Goal: Transaction & Acquisition: Purchase product/service

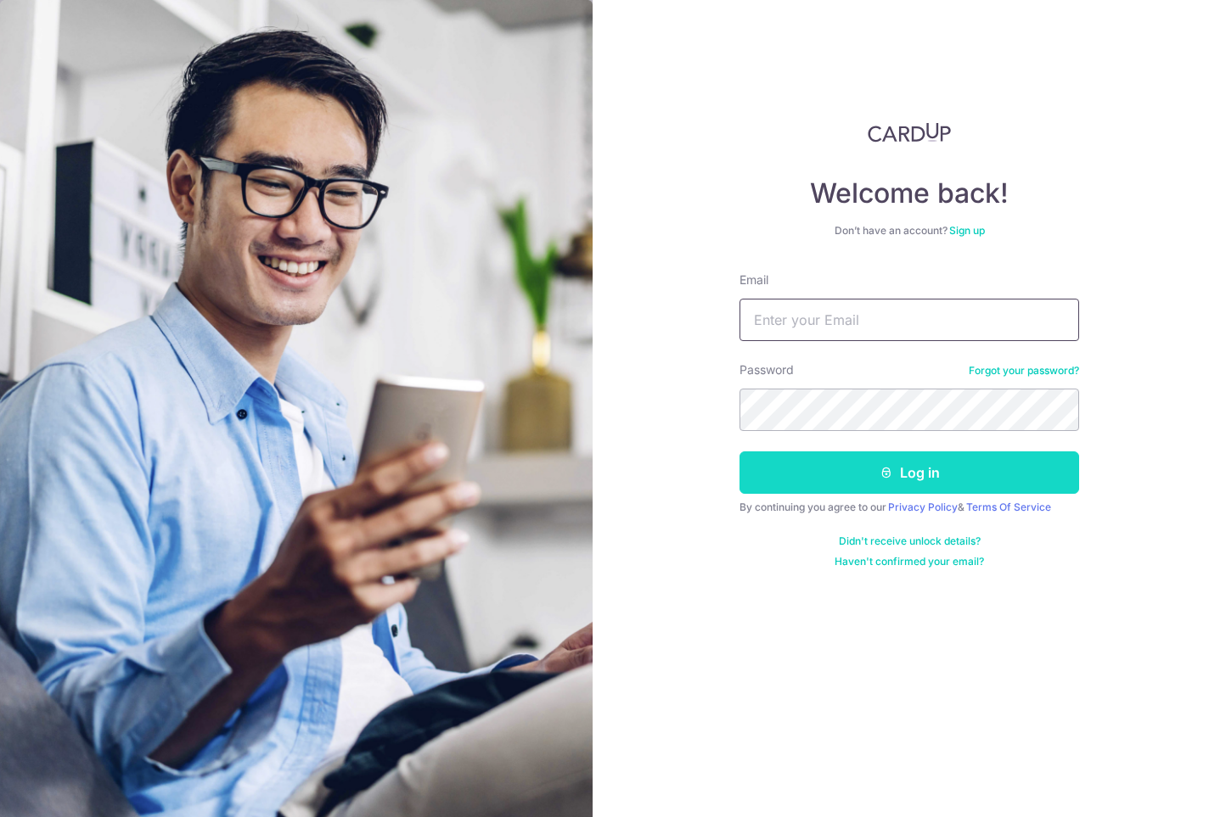
type input "meffin@gmail.com"
click at [859, 479] on button "Log in" at bounding box center [909, 473] width 340 height 42
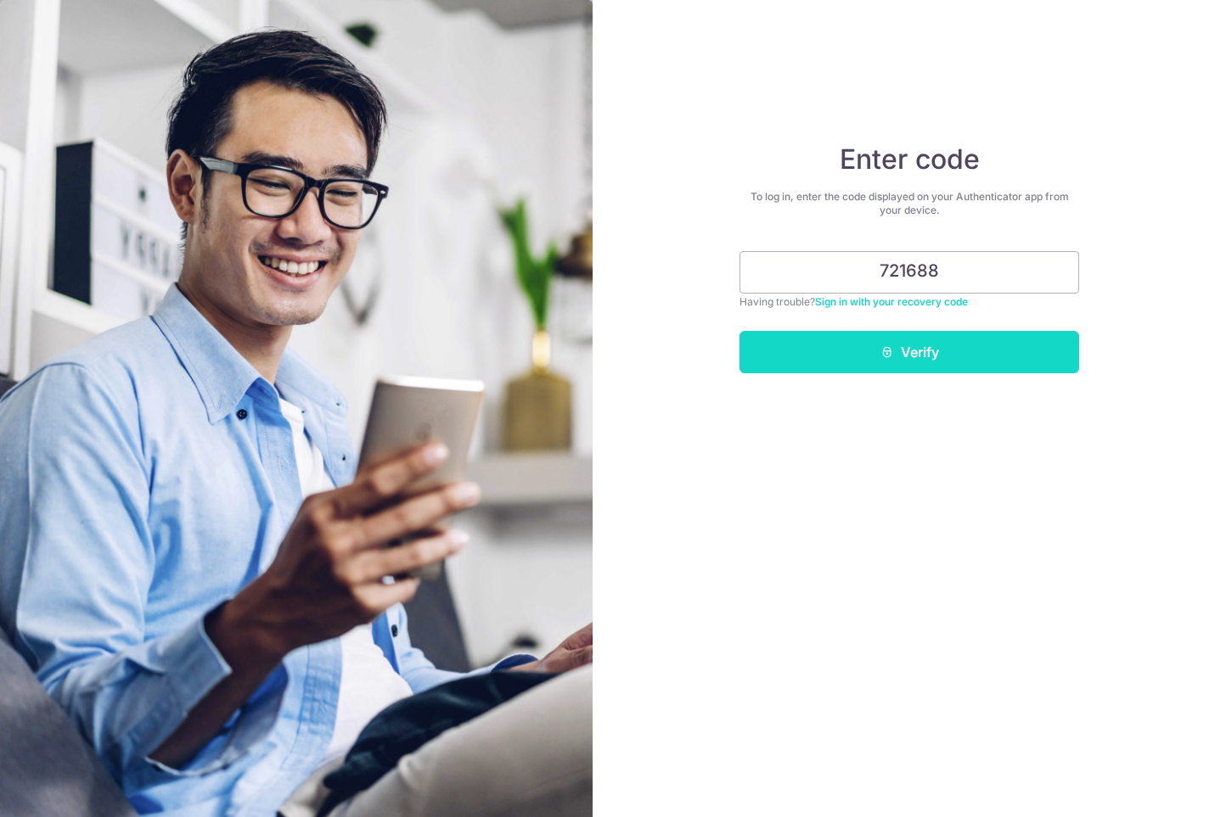
type input "721688"
click at [900, 354] on button "Verify" at bounding box center [909, 352] width 340 height 42
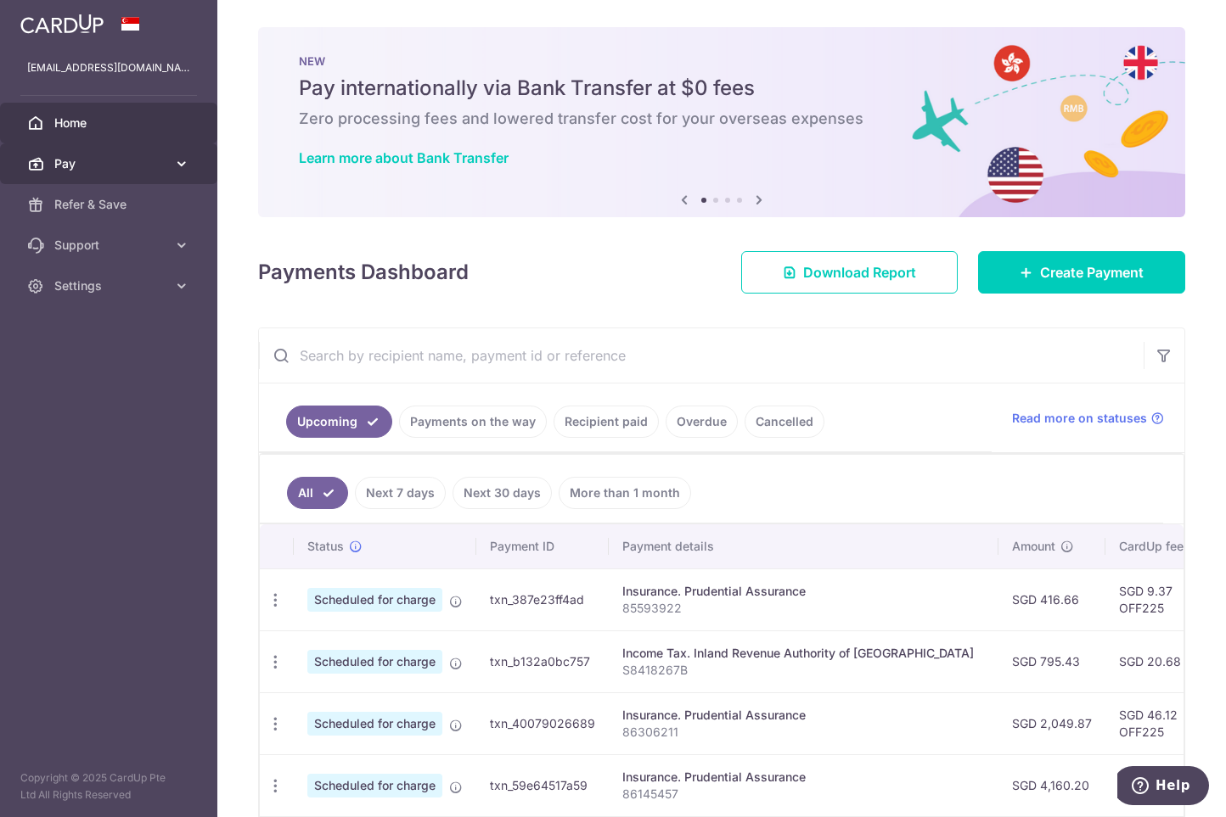
click at [183, 163] on icon at bounding box center [181, 163] width 17 height 17
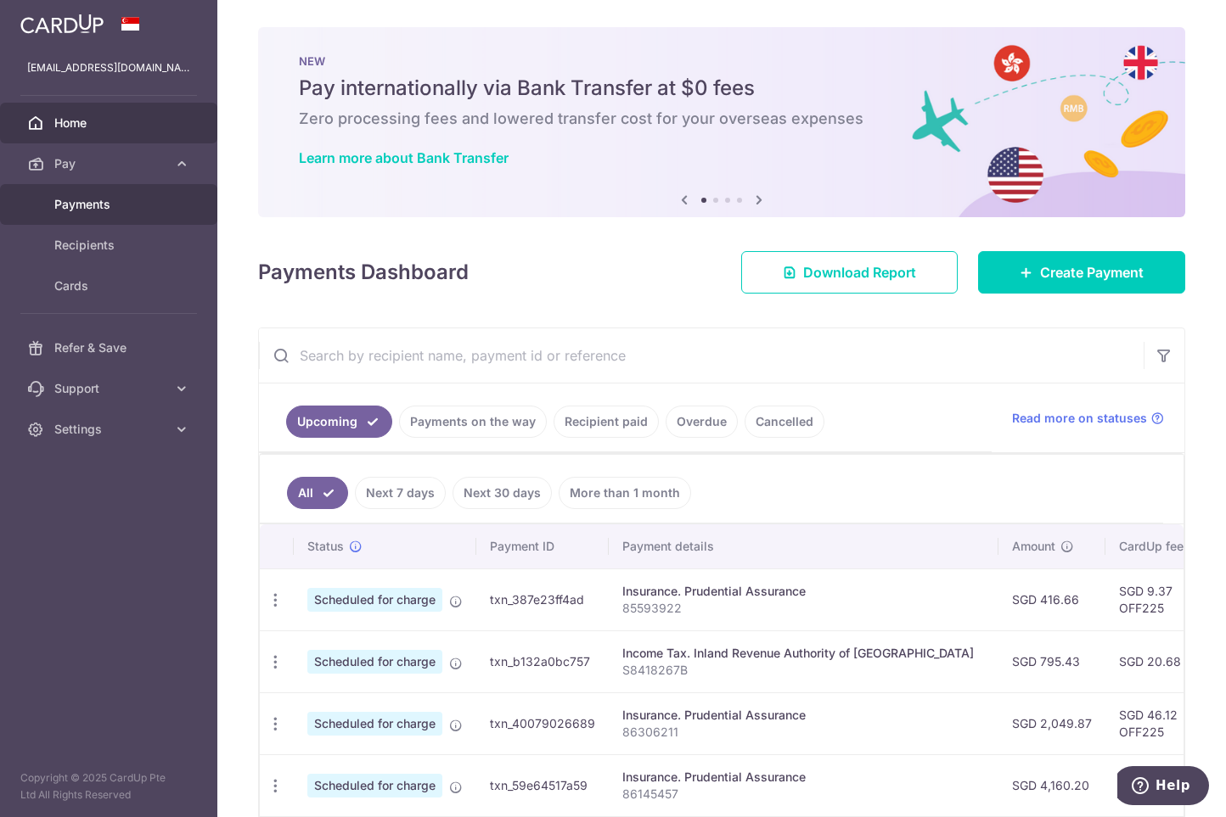
click at [105, 205] on span "Payments" at bounding box center [110, 204] width 112 height 17
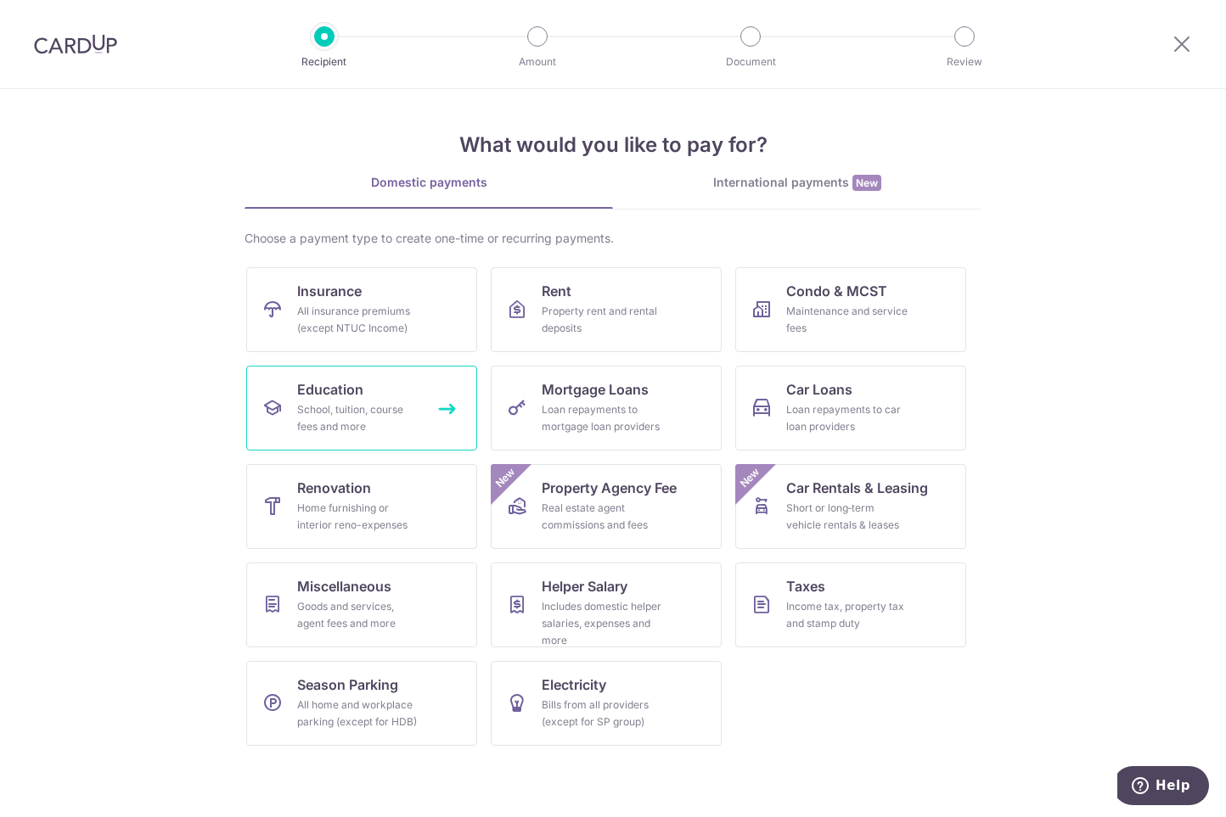
click at [337, 405] on div "School, tuition, course fees and more" at bounding box center [358, 419] width 122 height 34
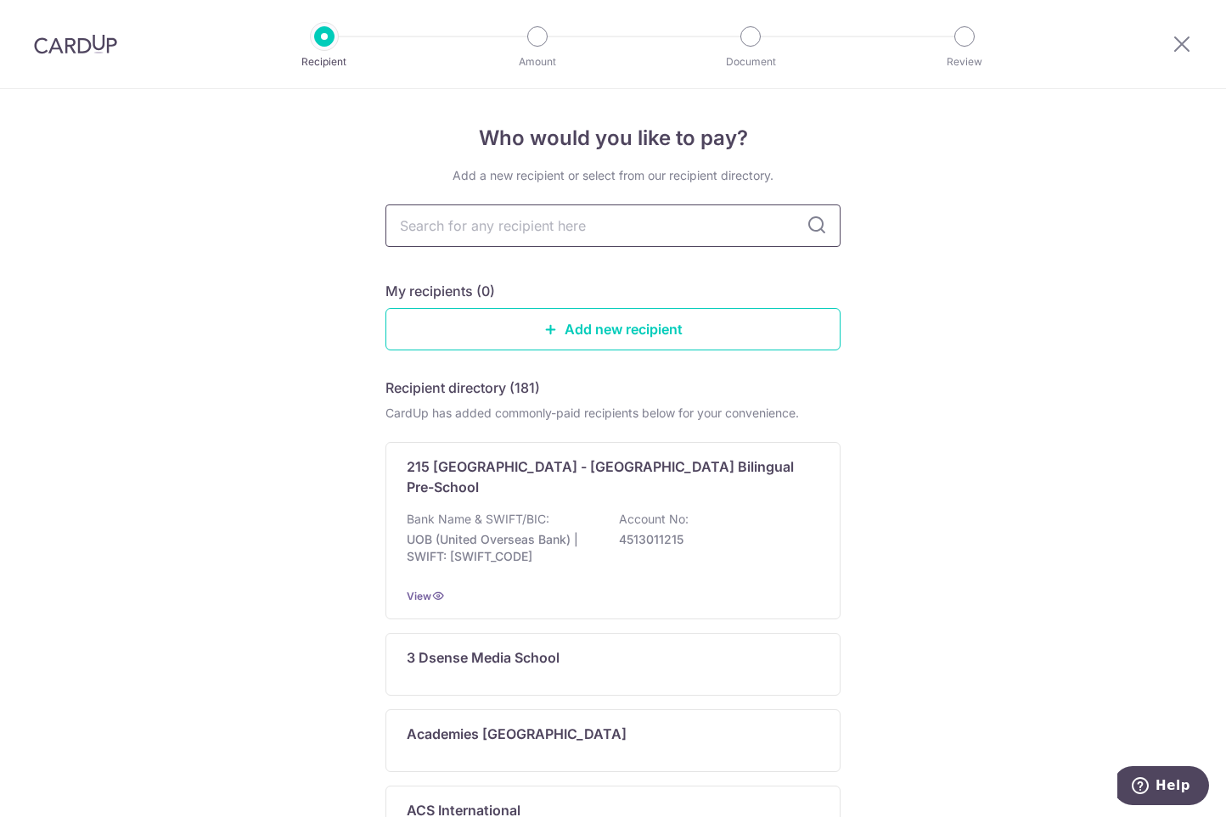
click at [495, 232] on input "text" at bounding box center [612, 226] width 455 height 42
type input "beijing language"
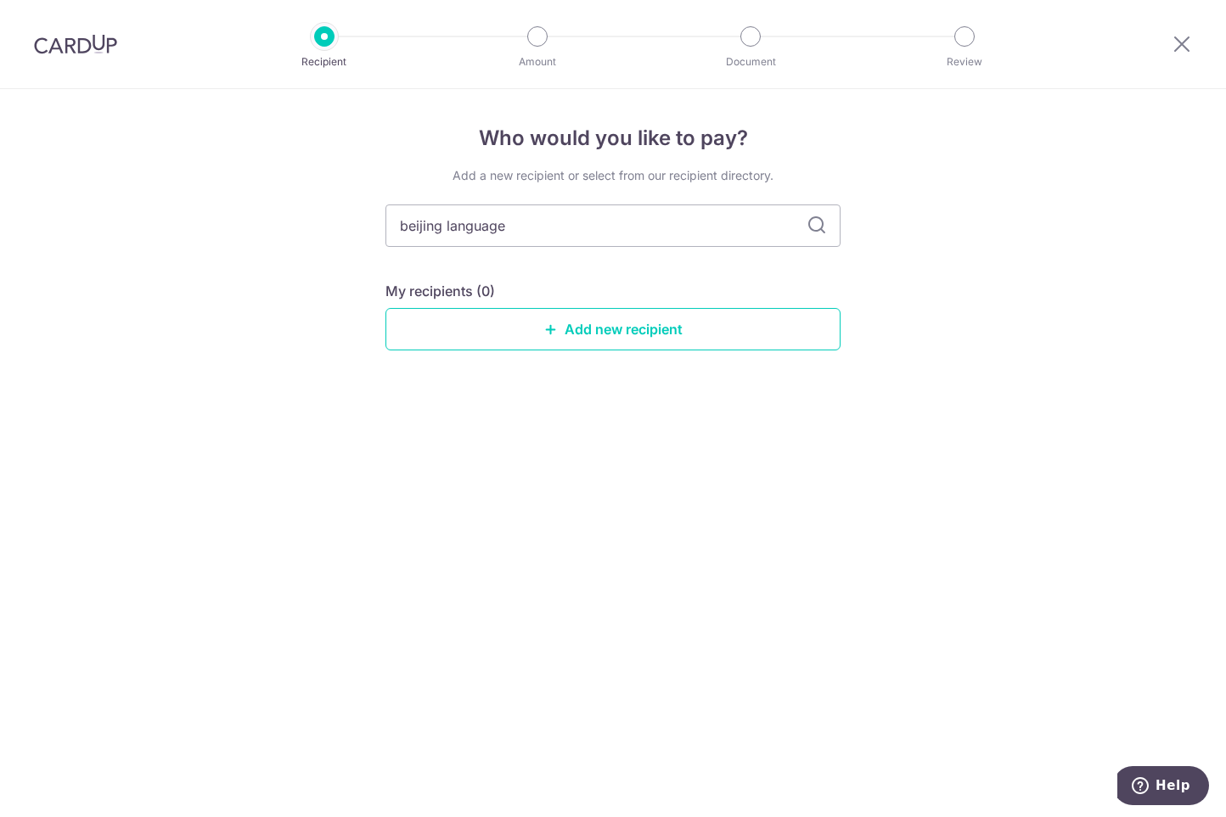
click at [812, 227] on icon at bounding box center [816, 226] width 20 height 20
click at [531, 222] on input "beijing language" at bounding box center [612, 226] width 455 height 42
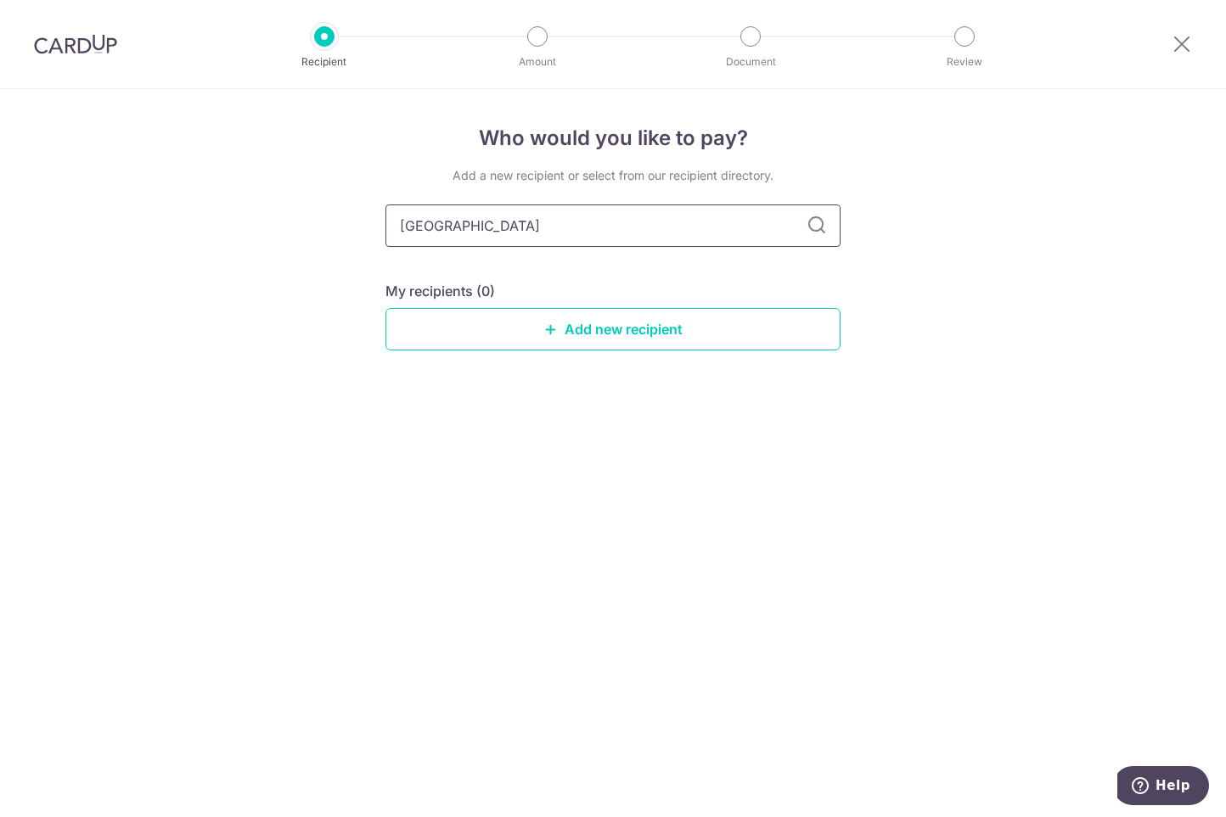
type input "[GEOGRAPHIC_DATA]"
click at [810, 228] on icon at bounding box center [816, 226] width 20 height 20
drag, startPoint x: 495, startPoint y: 227, endPoint x: 363, endPoint y: 222, distance: 131.7
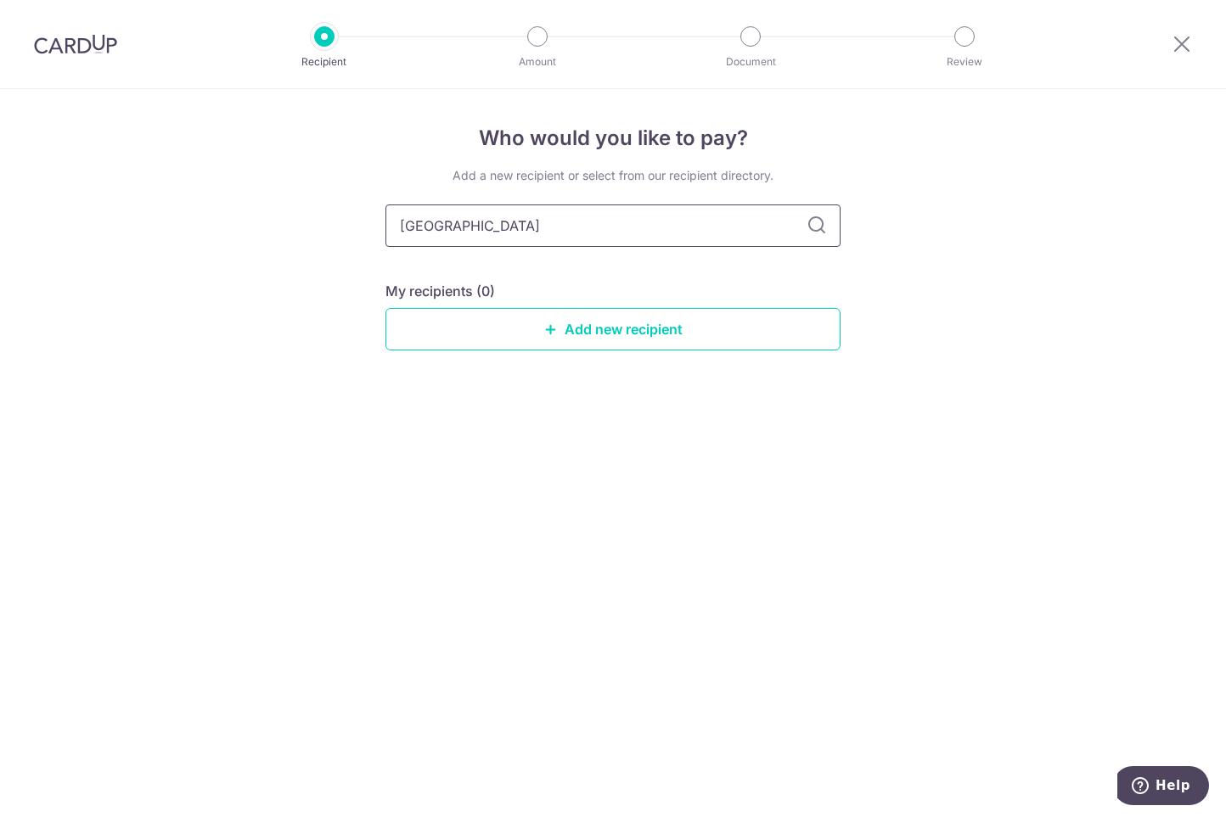
click at [363, 222] on div "Who would you like to pay? Add a new recipient or select from our recipient dir…" at bounding box center [613, 453] width 1226 height 728
click at [299, 250] on div "Who would you like to pay? Add a new recipient or select from our recipient dir…" at bounding box center [613, 453] width 1226 height 728
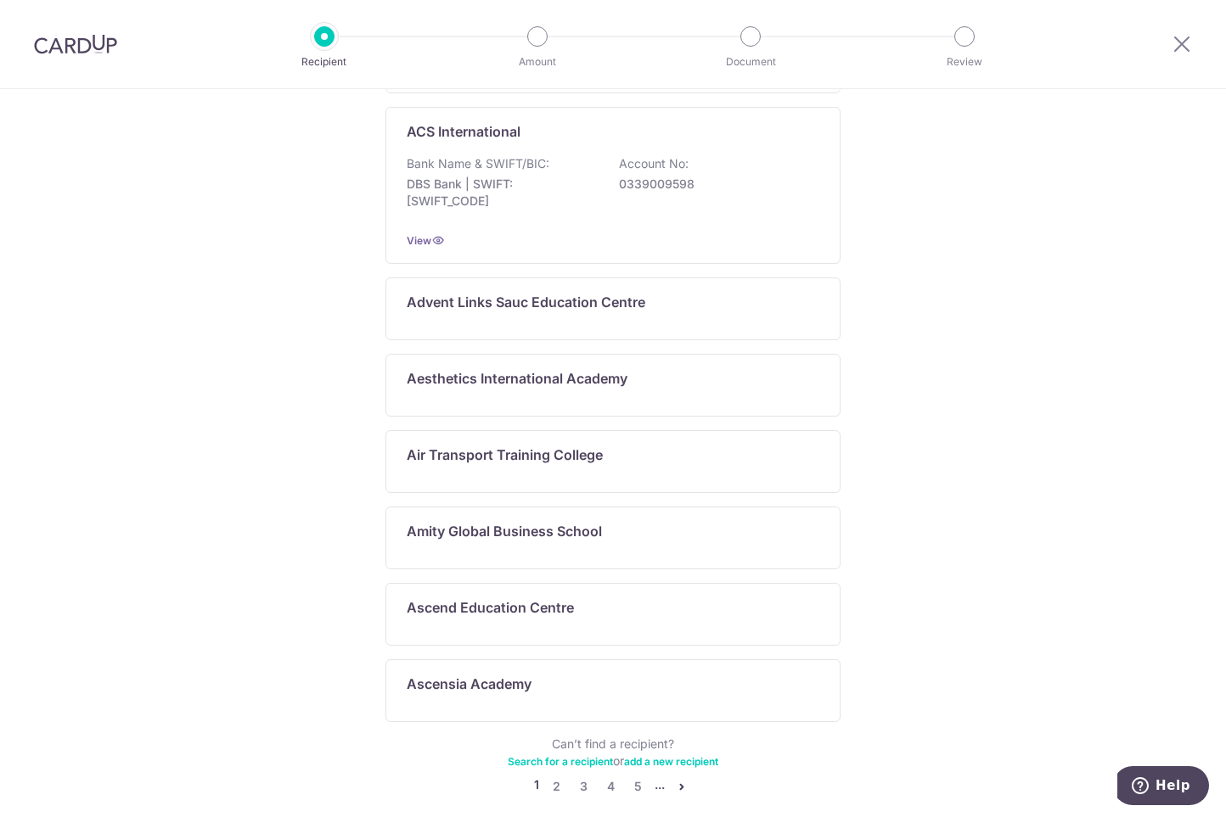
scroll to position [733, 0]
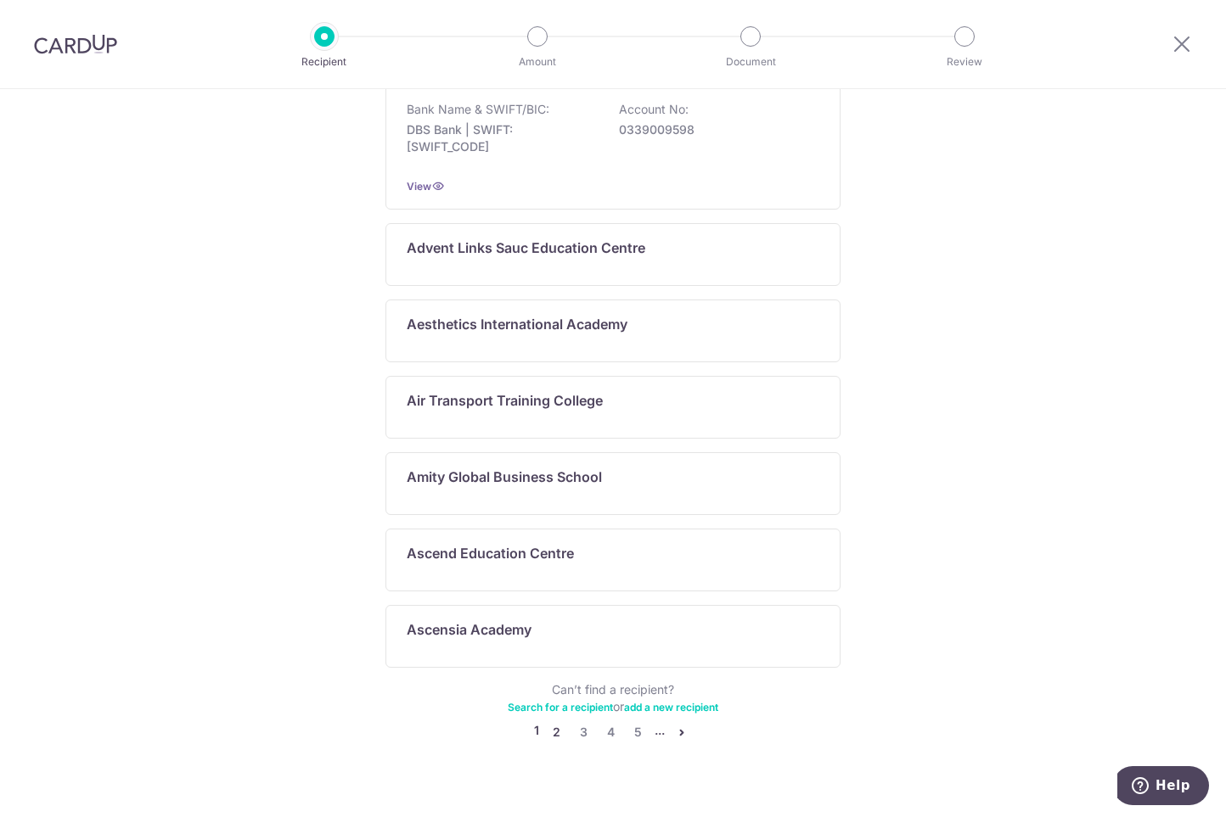
click at [552, 722] on link "2" at bounding box center [556, 732] width 20 height 20
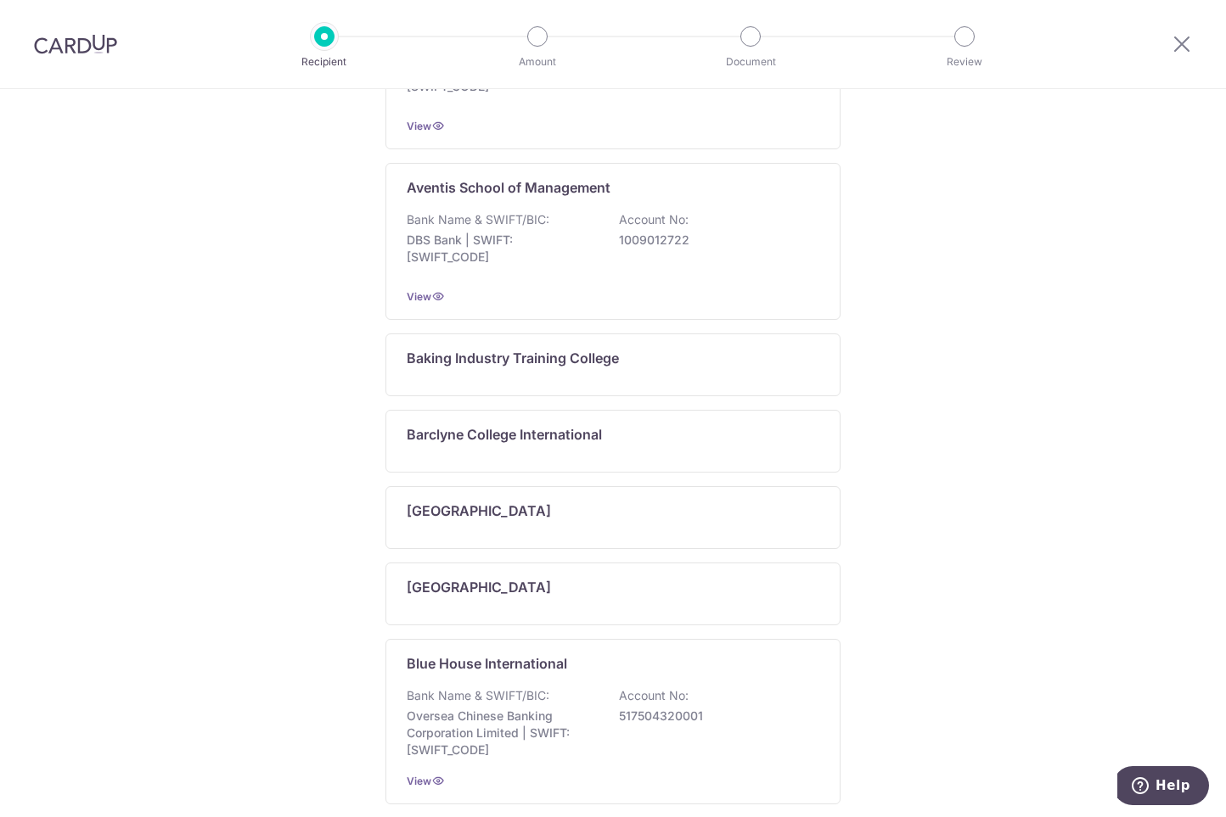
scroll to position [836, 0]
